Goal: Check status: Check status

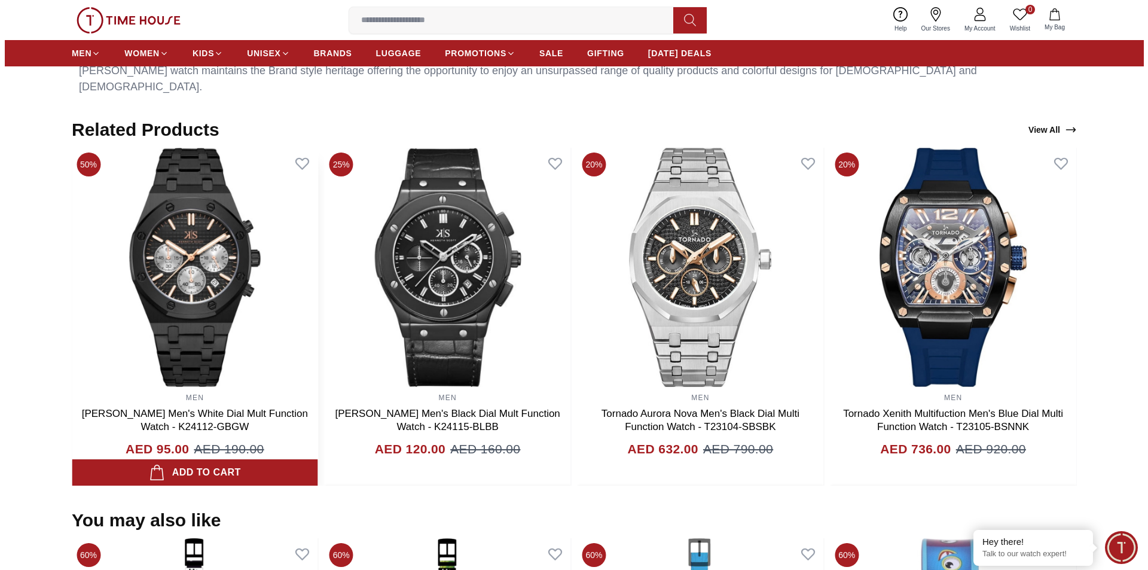
scroll to position [764, 0]
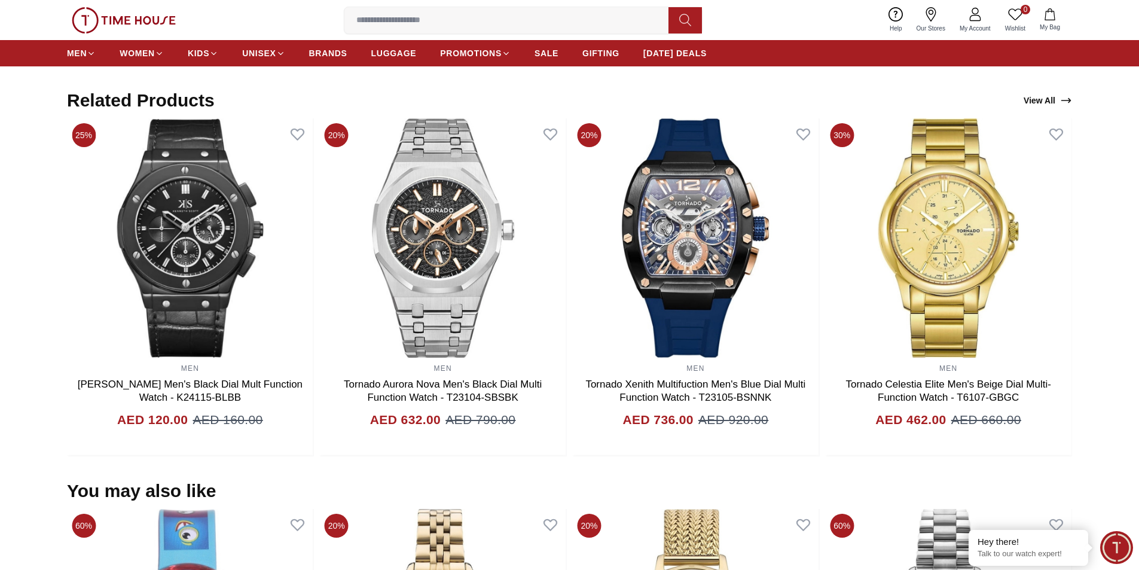
click at [980, 19] on icon at bounding box center [975, 14] width 14 height 14
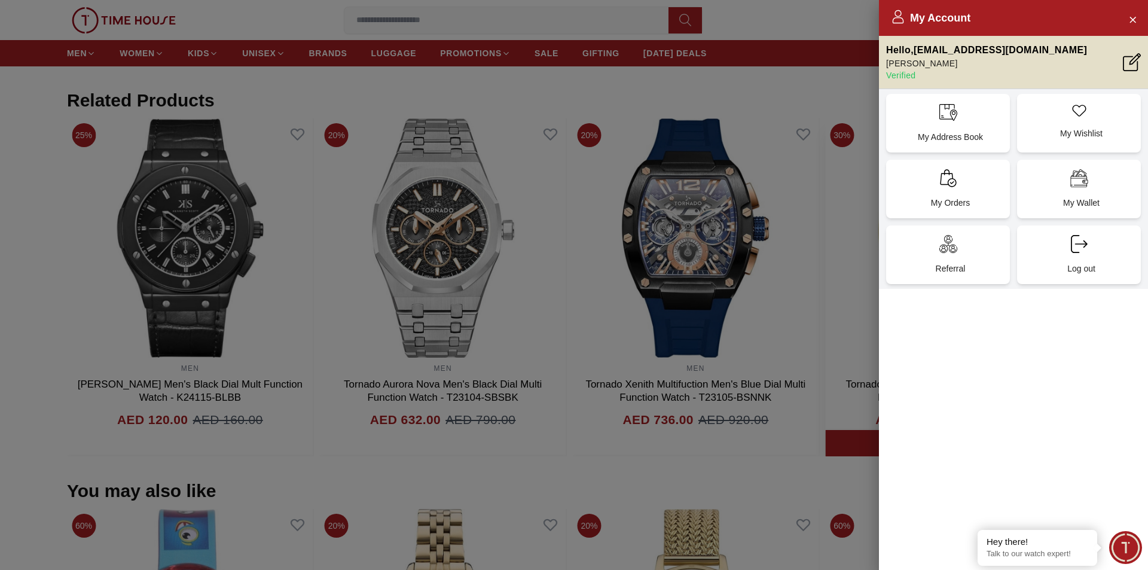
click at [956, 178] on icon at bounding box center [949, 178] width 18 height 18
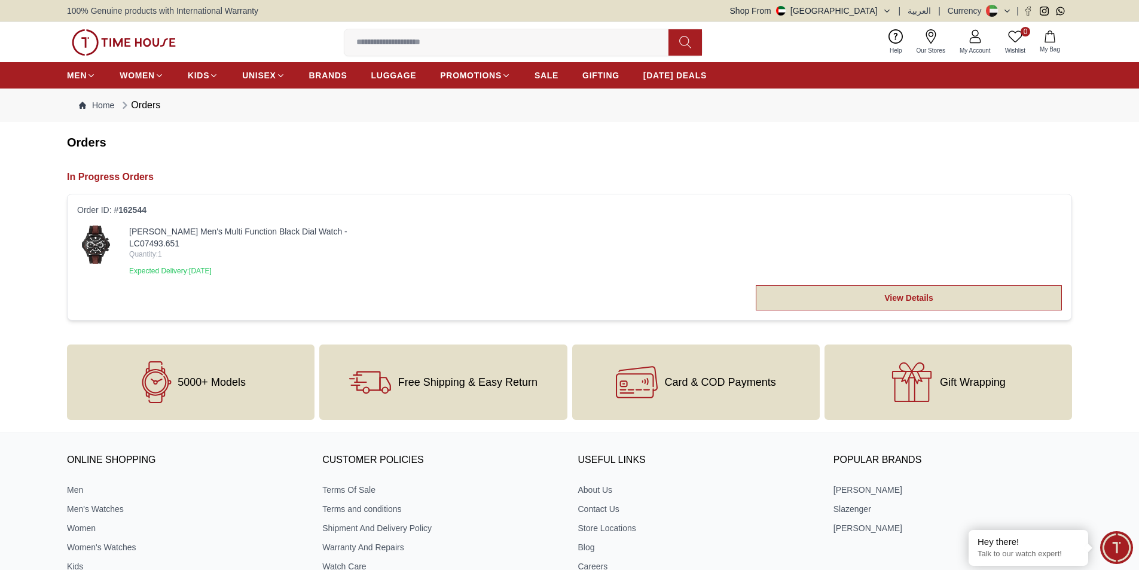
click at [943, 285] on link "View Details" at bounding box center [909, 297] width 306 height 25
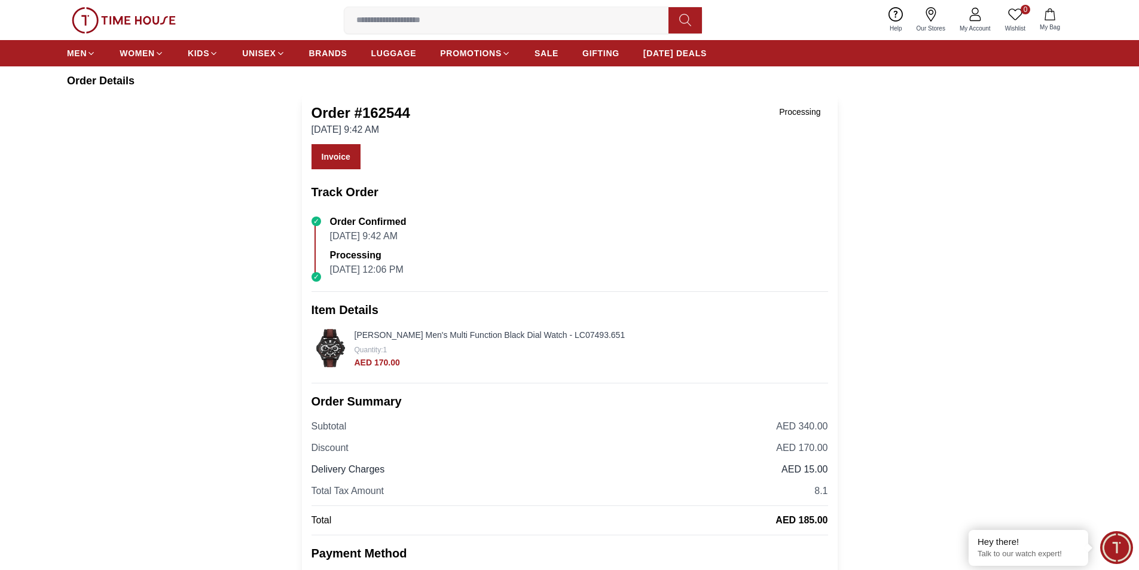
scroll to position [60, 0]
click at [354, 202] on h2 "Track Order" at bounding box center [570, 193] width 517 height 17
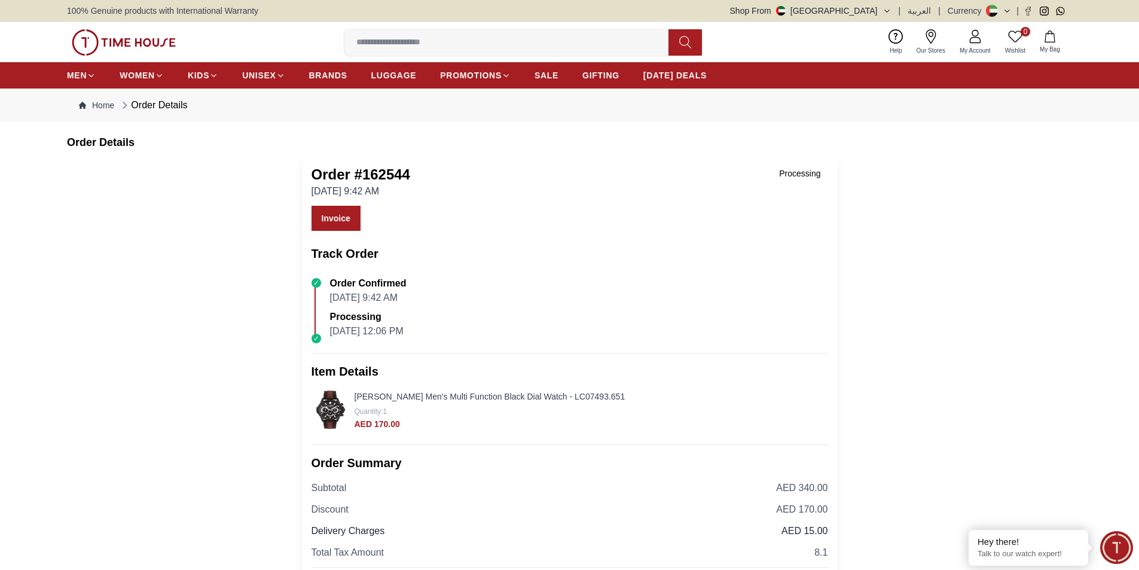
click at [333, 414] on img at bounding box center [331, 410] width 38 height 38
